Goal: Information Seeking & Learning: Learn about a topic

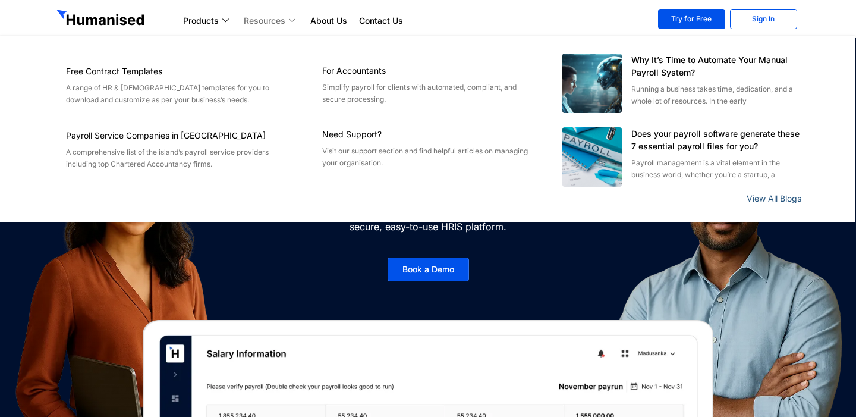
click at [758, 199] on link "View All Blogs" at bounding box center [774, 198] width 55 height 10
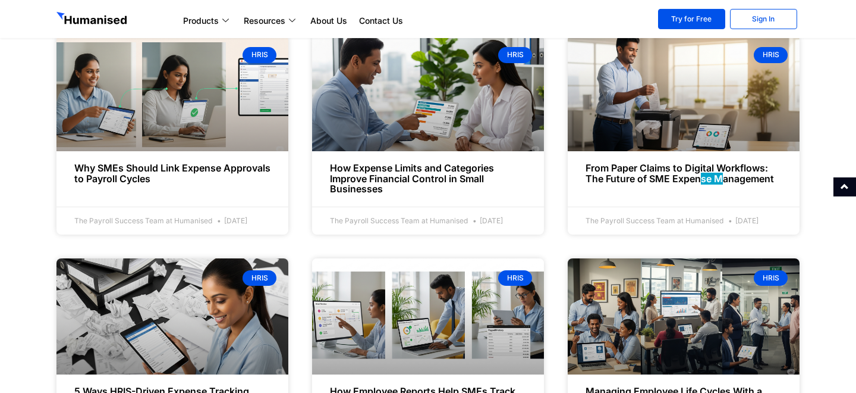
scroll to position [1379, 0]
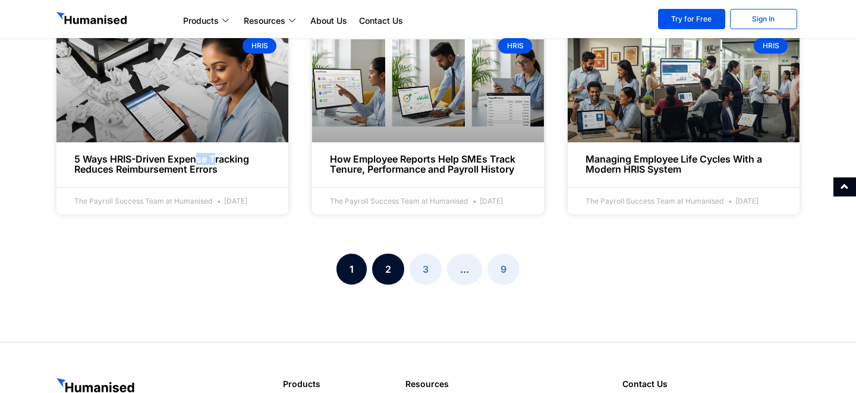
click at [388, 284] on link "Page 2" at bounding box center [388, 268] width 32 height 31
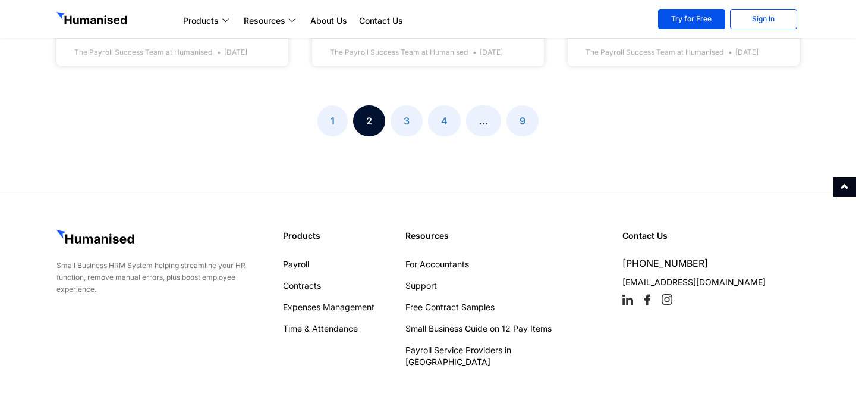
scroll to position [1541, 0]
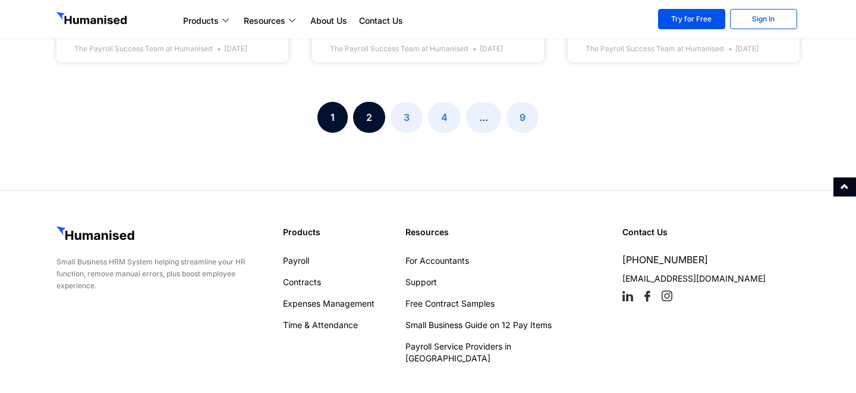
click at [336, 123] on link "Page 1" at bounding box center [333, 117] width 30 height 31
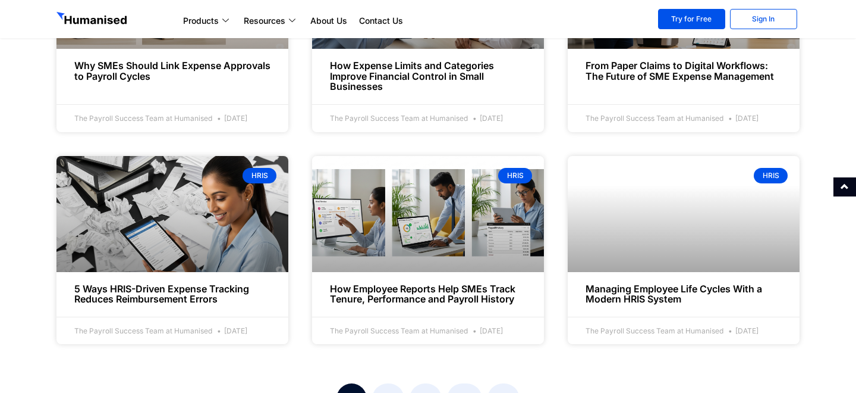
scroll to position [1248, 0]
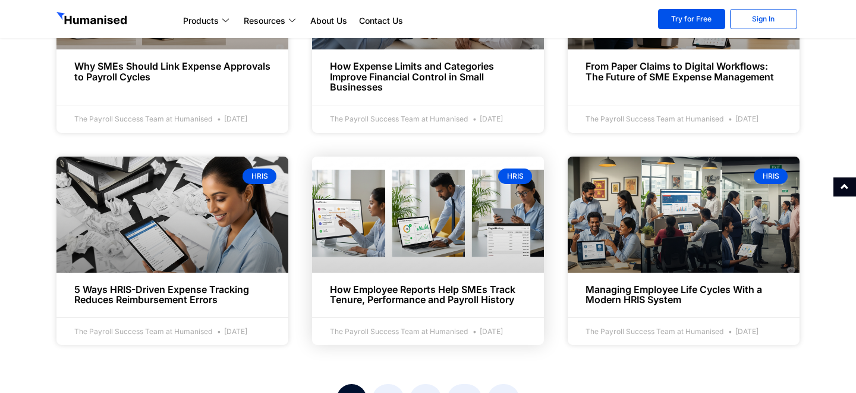
click at [517, 184] on div "HRIS" at bounding box center [515, 175] width 34 height 15
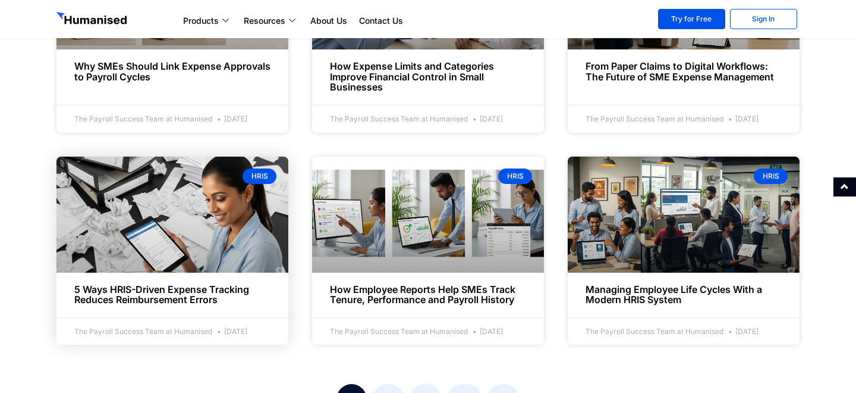
click at [257, 184] on div "HRIS" at bounding box center [260, 175] width 34 height 15
click at [194, 258] on link at bounding box center [173, 214] width 232 height 116
